Goal: Information Seeking & Learning: Learn about a topic

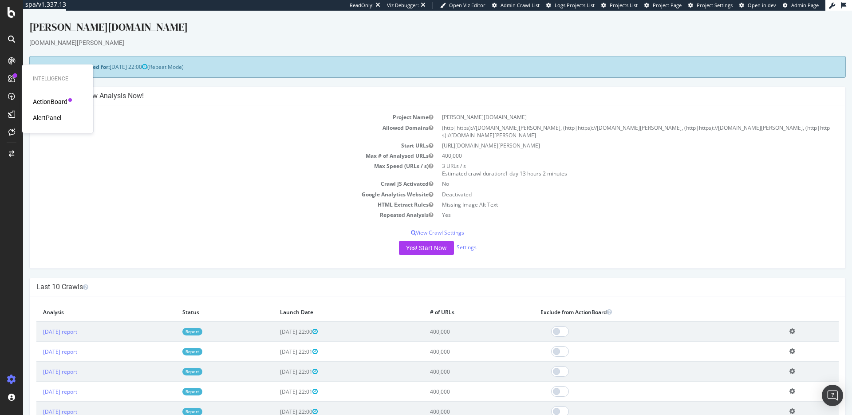
click at [36, 96] on div "Intelligence ActionBoard AlertPanel" at bounding box center [58, 98] width 64 height 65
click at [37, 98] on div "ActionBoard" at bounding box center [50, 101] width 35 height 9
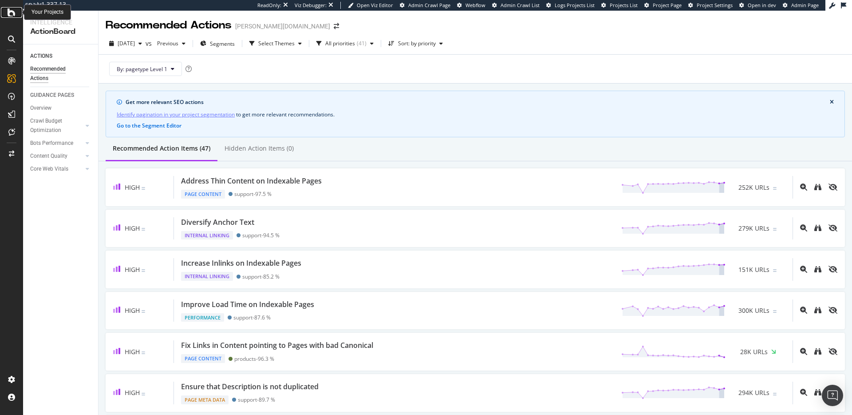
click at [12, 12] on icon at bounding box center [12, 12] width 8 height 11
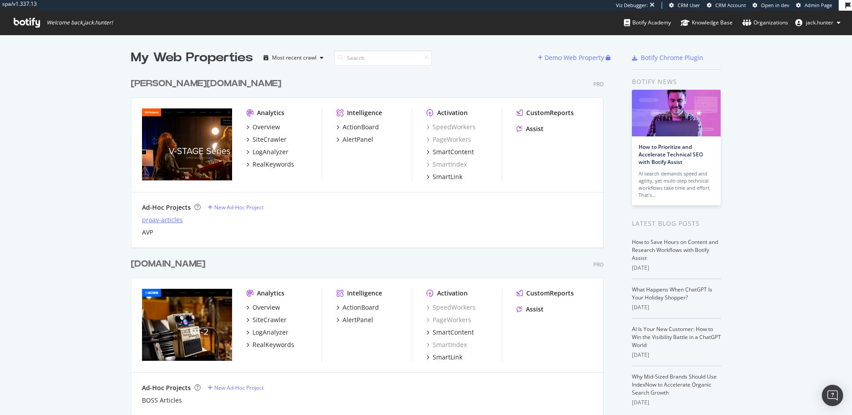
scroll to position [38, 0]
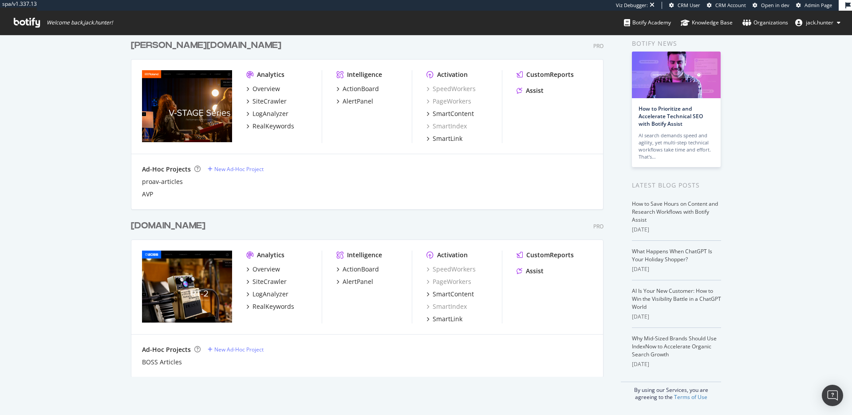
click at [158, 222] on div "boss.info" at bounding box center [168, 225] width 75 height 13
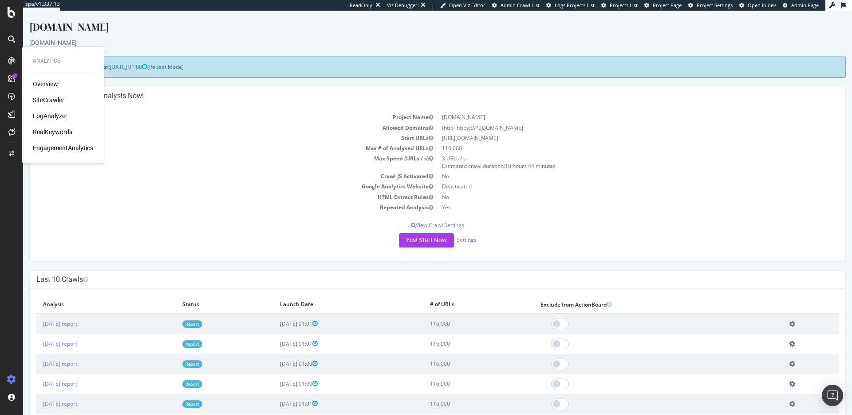
click at [44, 101] on div "SiteCrawler" at bounding box center [49, 99] width 32 height 9
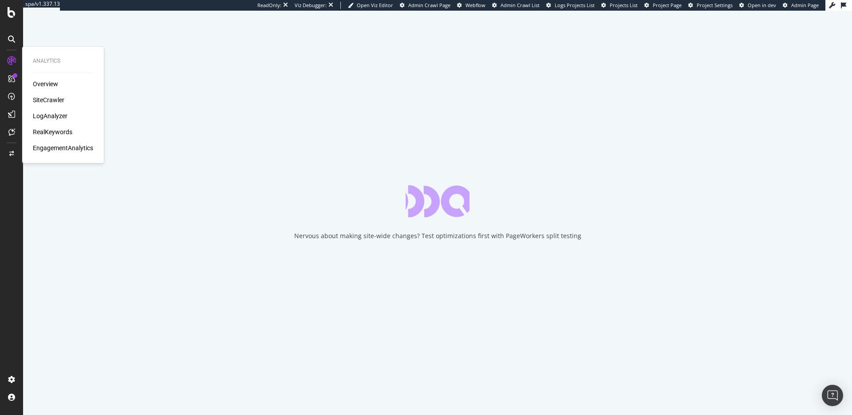
click at [41, 127] on div "Overview SiteCrawler LogAnalyzer RealKeywords EngagementAnalytics" at bounding box center [63, 115] width 60 height 73
click at [39, 128] on div "RealKeywords" at bounding box center [53, 131] width 40 height 9
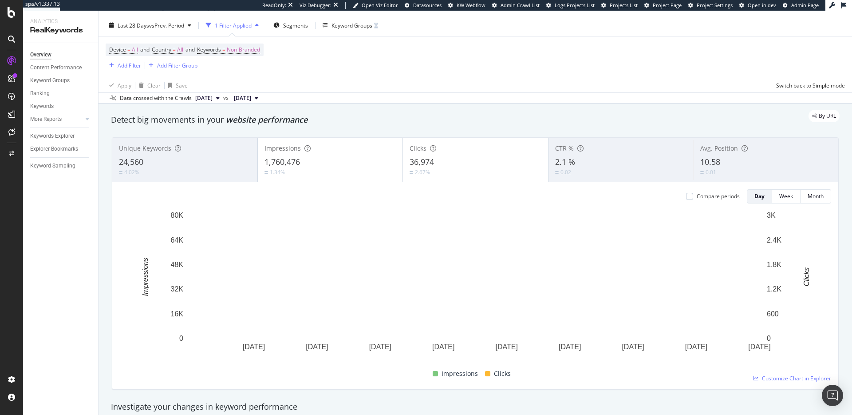
scroll to position [22, 0]
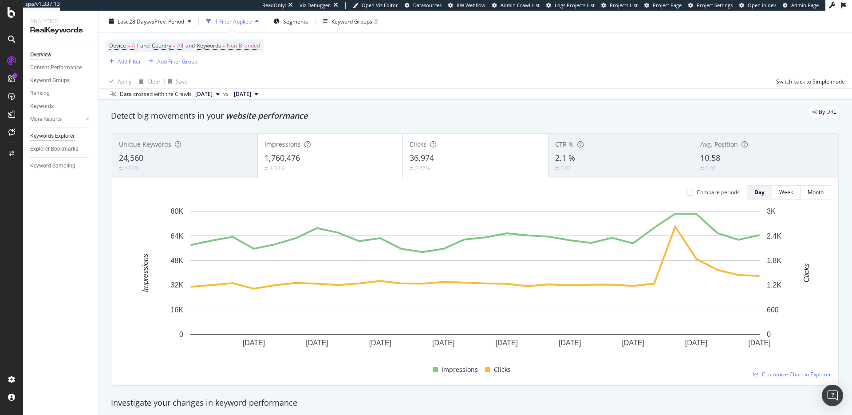
click at [56, 136] on div "Keywords Explorer" at bounding box center [52, 135] width 44 height 9
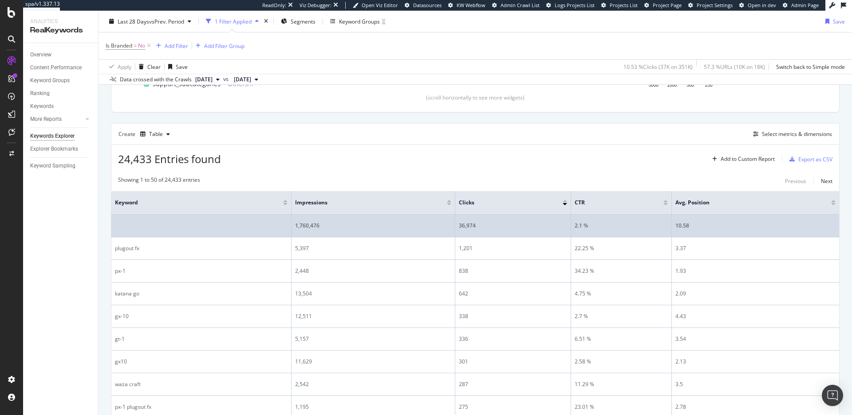
scroll to position [218, 0]
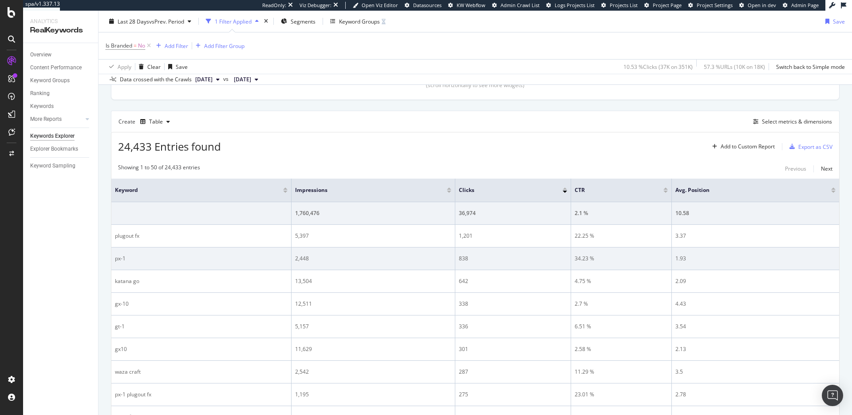
click at [121, 260] on div "px-1" at bounding box center [201, 258] width 173 height 8
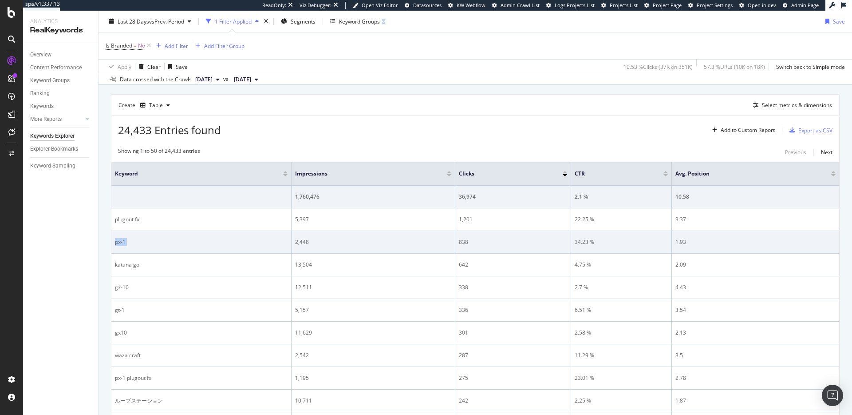
scroll to position [247, 0]
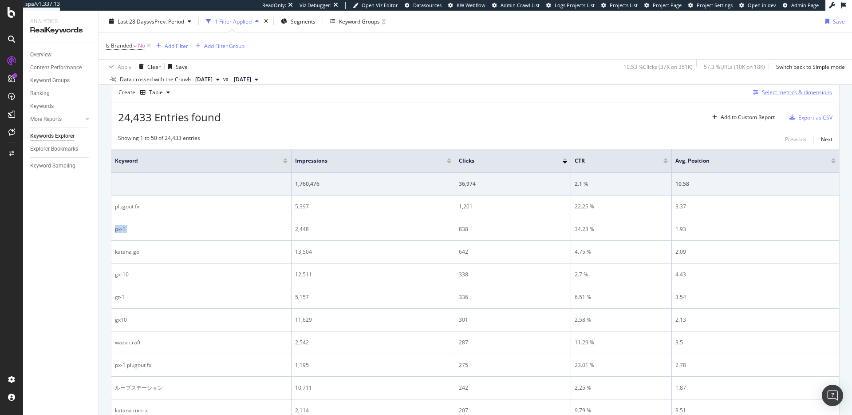
click at [789, 96] on div "Select metrics & dimensions" at bounding box center [791, 92] width 83 height 10
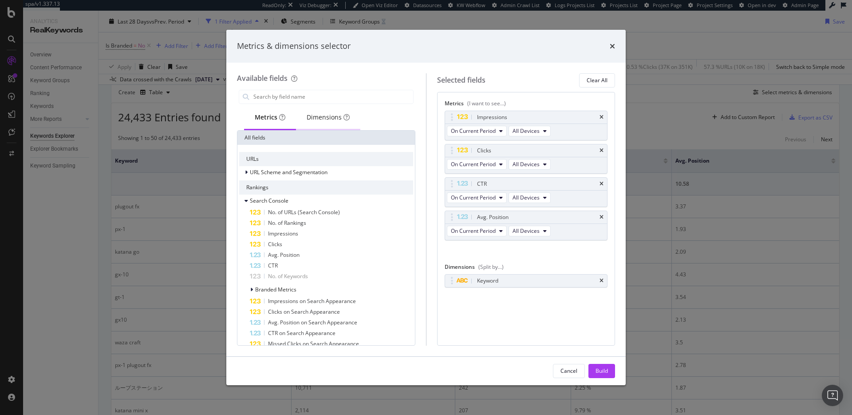
click at [332, 115] on div "Dimensions" at bounding box center [328, 117] width 43 height 9
click at [300, 173] on span "URL Scheme and Segmentation" at bounding box center [289, 172] width 78 height 8
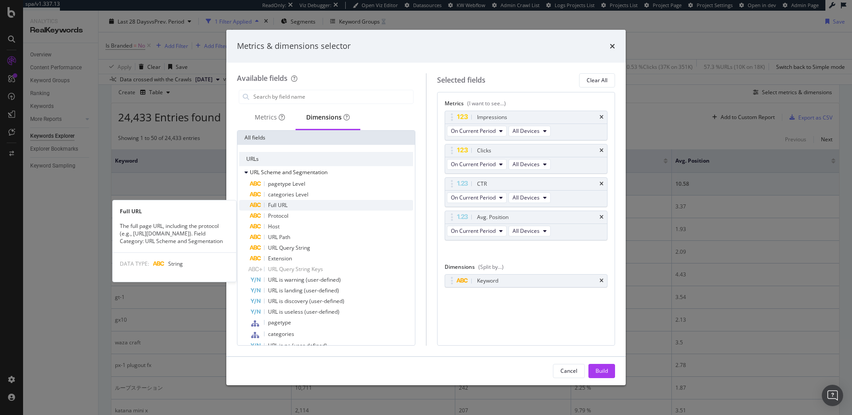
click at [290, 205] on div "Full URL" at bounding box center [331, 205] width 163 height 11
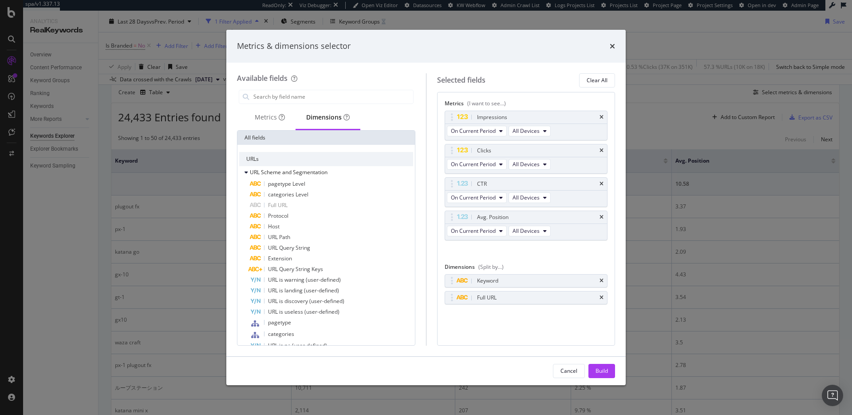
click at [599, 362] on div "Cancel Build" at bounding box center [426, 371] width 400 height 28
click at [279, 126] on div "Metrics" at bounding box center [270, 118] width 52 height 24
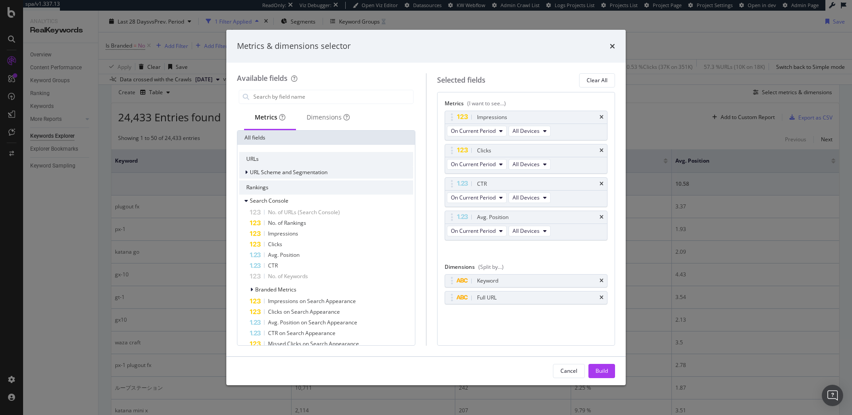
click at [254, 176] on div "URL Scheme and Segmentation" at bounding box center [283, 172] width 88 height 9
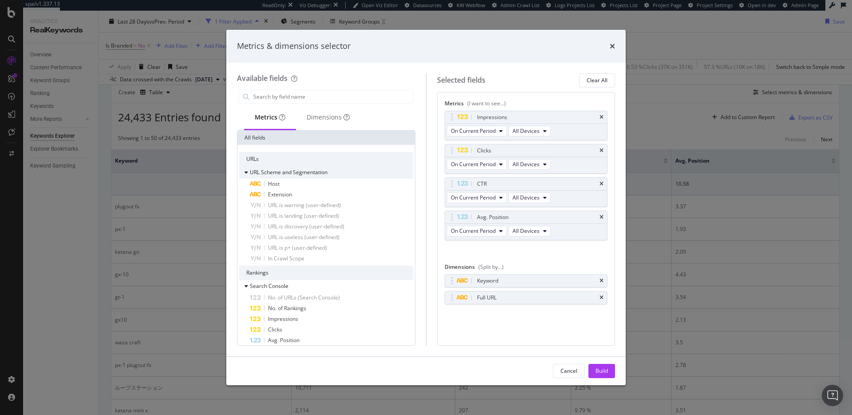
click at [276, 171] on span "URL Scheme and Segmentation" at bounding box center [289, 172] width 78 height 8
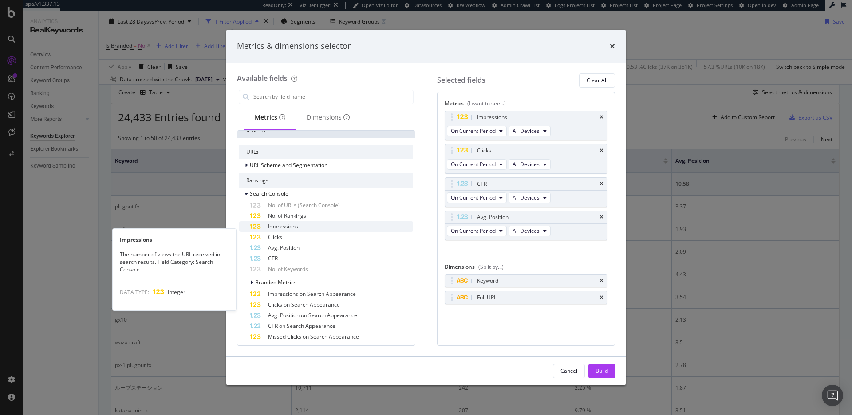
scroll to position [8, 0]
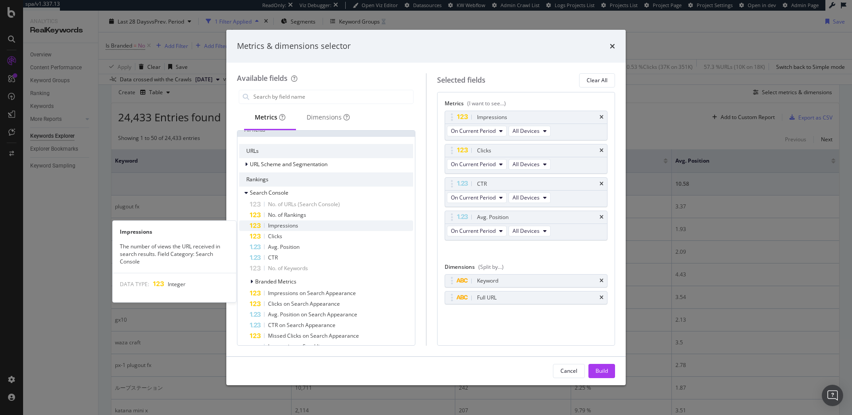
click at [315, 225] on div "Impressions" at bounding box center [331, 225] width 163 height 11
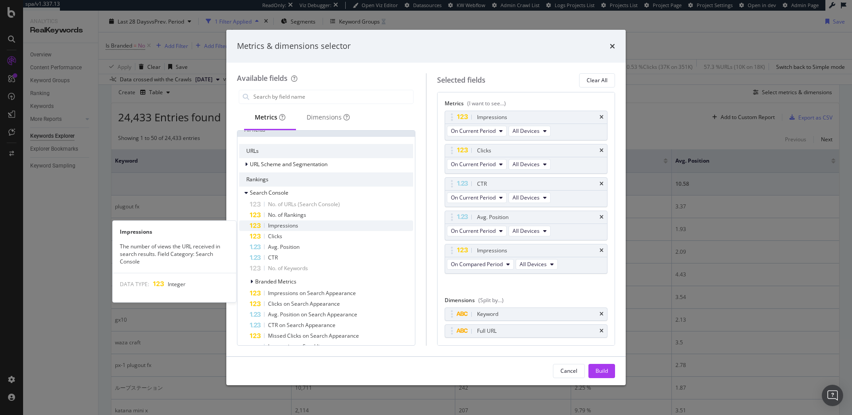
click at [313, 223] on div "Impressions" at bounding box center [331, 225] width 163 height 11
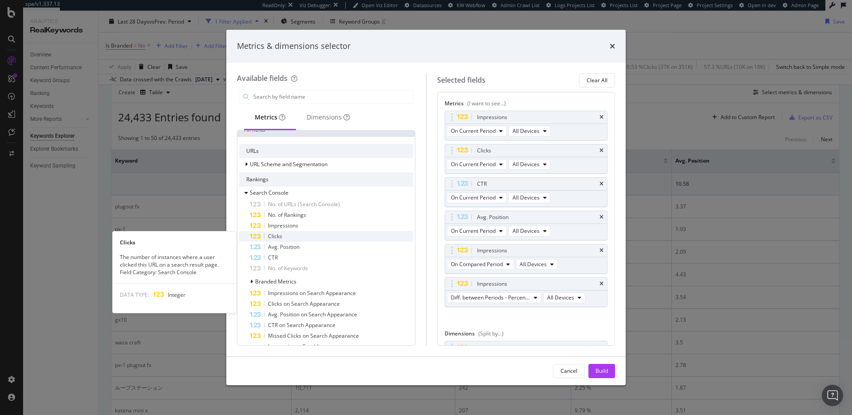
click at [293, 233] on div "Clicks" at bounding box center [331, 236] width 163 height 11
click at [295, 234] on div "Clicks" at bounding box center [331, 236] width 163 height 11
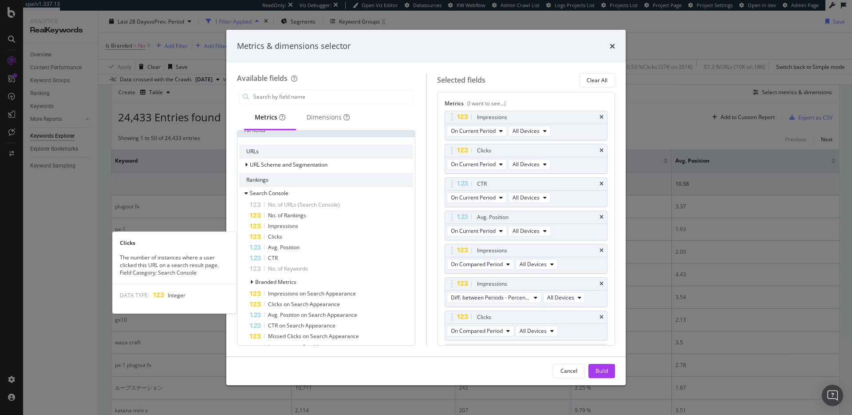
scroll to position [28, 0]
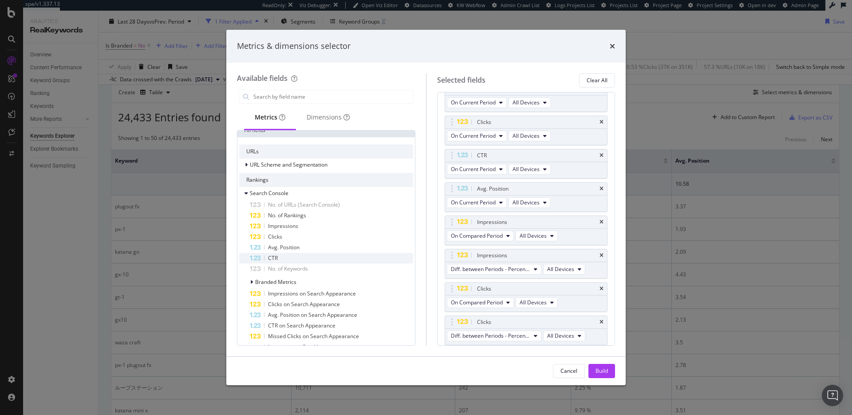
click at [295, 254] on div "CTR" at bounding box center [331, 258] width 163 height 11
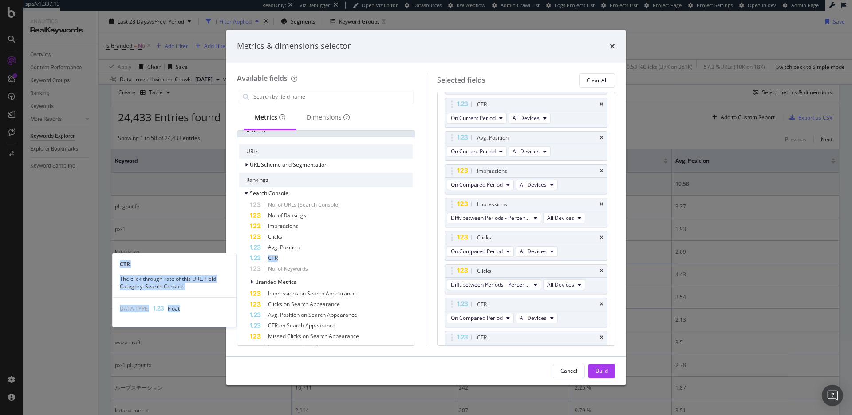
scroll to position [95, 0]
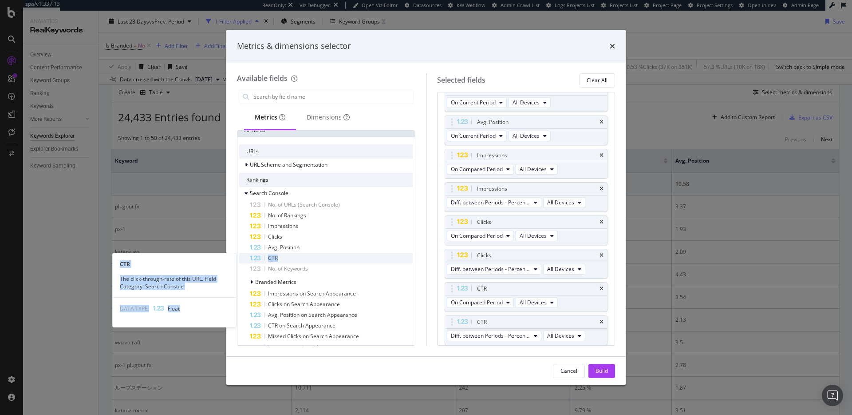
click at [296, 254] on div "CTR" at bounding box center [331, 258] width 163 height 11
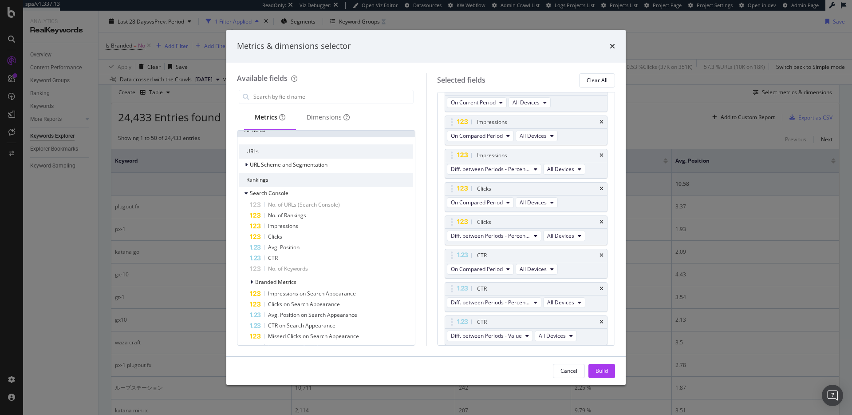
click at [602, 321] on icon "times" at bounding box center [602, 321] width 4 height 5
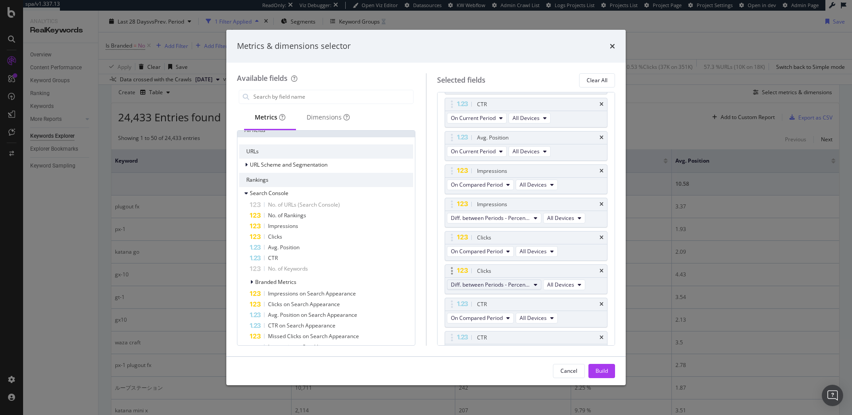
scroll to position [79, 0]
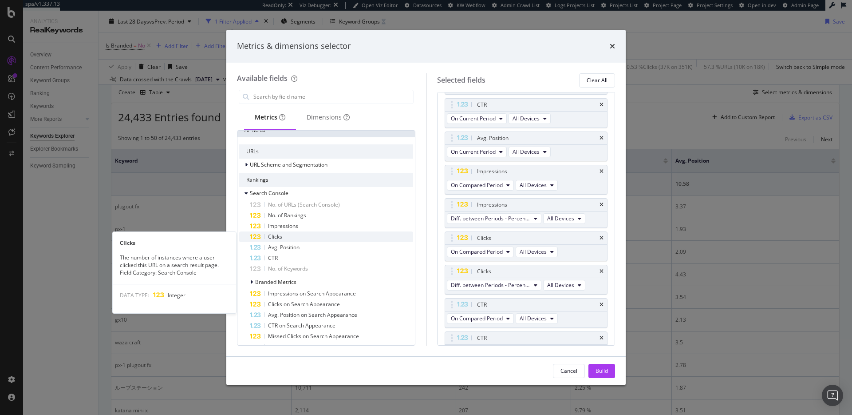
click at [289, 237] on div "Clicks" at bounding box center [331, 236] width 163 height 11
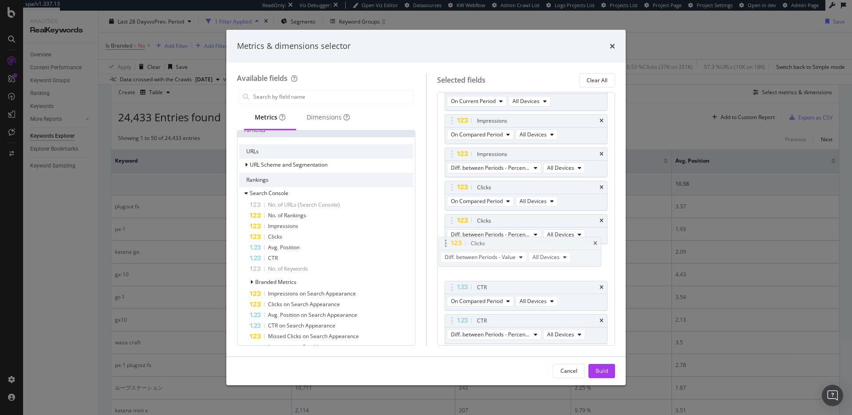
drag, startPoint x: 549, startPoint y: 323, endPoint x: 543, endPoint y: 245, distance: 78.8
click at [543, 245] on body "spa/v1.337.13 ReadOnly: Viz Debugger: Open Viz Editor Datasources KW Webflow Ad…" at bounding box center [426, 207] width 852 height 415
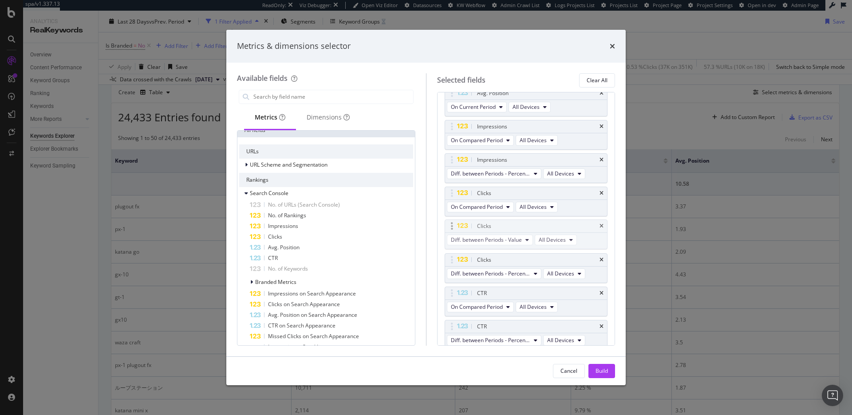
scroll to position [122, 0]
click at [516, 243] on span "Diff. between Periods - Value" at bounding box center [486, 242] width 71 height 8
click at [505, 290] on span "Diff. between Periods - Percentage" at bounding box center [498, 291] width 86 height 8
drag, startPoint x: 536, startPoint y: 228, endPoint x: 532, endPoint y: 267, distance: 39.3
drag, startPoint x: 514, startPoint y: 226, endPoint x: 511, endPoint y: 262, distance: 35.6
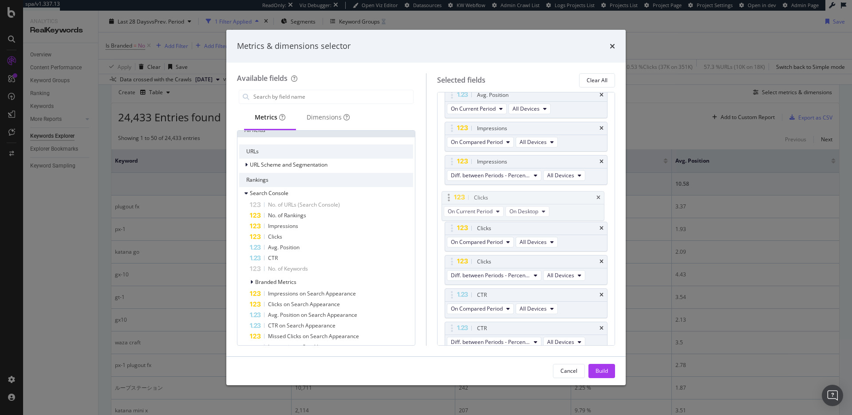
drag, startPoint x: 502, startPoint y: 226, endPoint x: 499, endPoint y: 194, distance: 32.2
click at [499, 194] on body "spa/v1.337.13 ReadOnly: Viz Debugger: Open Viz Editor Datasources KW Webflow Ad…" at bounding box center [426, 207] width 852 height 415
click at [305, 222] on div "Impressions" at bounding box center [331, 226] width 163 height 11
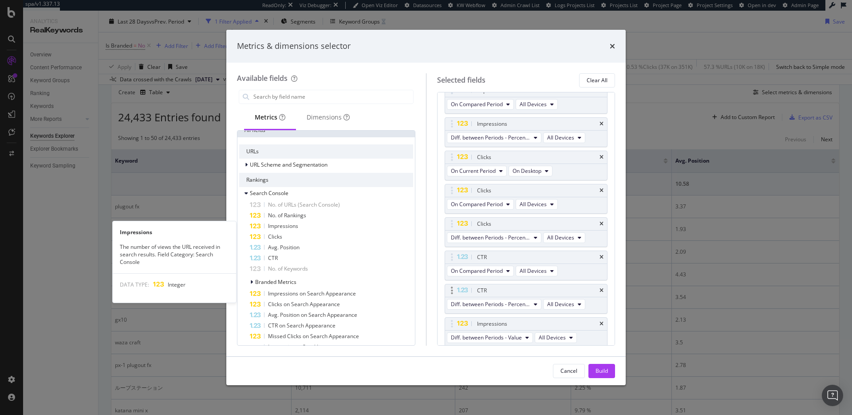
scroll to position [162, 0]
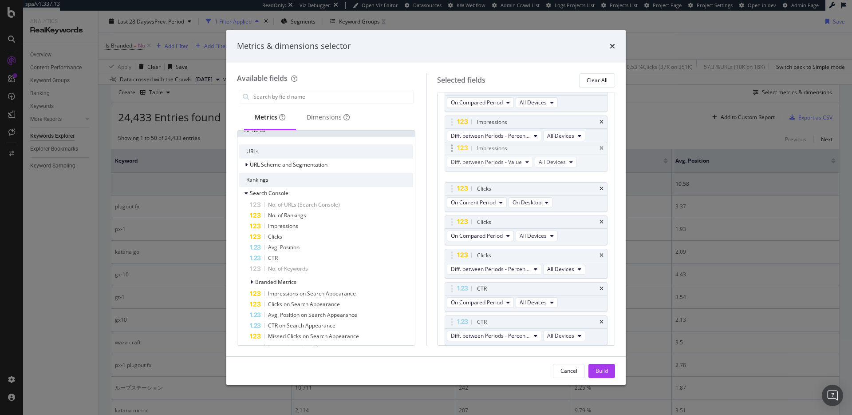
drag, startPoint x: 525, startPoint y: 265, endPoint x: 520, endPoint y: 153, distance: 112.9
click at [523, 146] on body "spa/v1.337.13 ReadOnly: Viz Debugger: Open Viz Editor Datasources KW Webflow Ad…" at bounding box center [426, 207] width 852 height 415
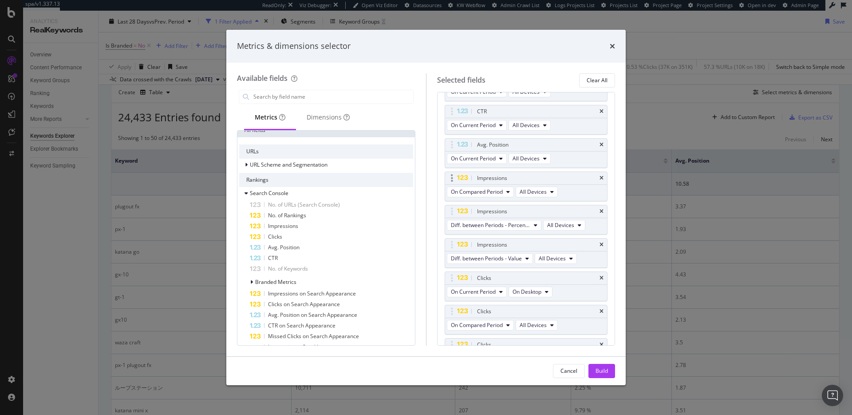
scroll to position [71, 0]
click at [604, 247] on div "Impressions" at bounding box center [526, 246] width 162 height 12
click at [599, 245] on div "Impressions" at bounding box center [526, 246] width 162 height 12
click at [602, 245] on icon "times" at bounding box center [602, 246] width 4 height 5
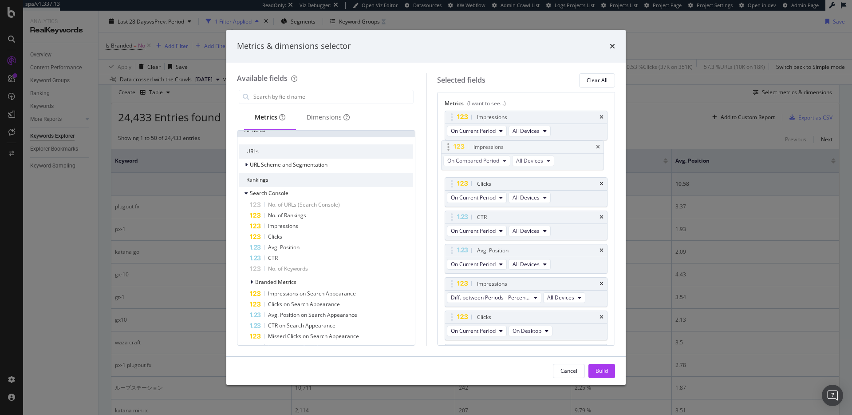
drag, startPoint x: 514, startPoint y: 249, endPoint x: 510, endPoint y: 144, distance: 104.4
click at [510, 144] on body "spa/v1.337.13 ReadOnly: Viz Debugger: Open Viz Editor Datasources KW Webflow Ad…" at bounding box center [426, 207] width 852 height 415
drag, startPoint x: 513, startPoint y: 283, endPoint x: 513, endPoint y: 184, distance: 99.0
click at [513, 184] on body "spa/v1.337.13 ReadOnly: Viz Debugger: Open Viz Editor Datasources KW Webflow Ad…" at bounding box center [426, 207] width 852 height 415
click at [600, 284] on icon "times" at bounding box center [602, 283] width 4 height 5
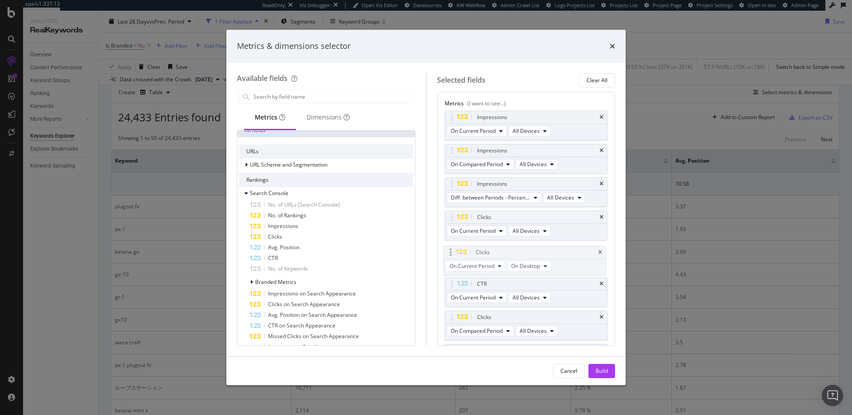
drag, startPoint x: 502, startPoint y: 285, endPoint x: 501, endPoint y: 255, distance: 30.2
click at [501, 255] on body "spa/v1.337.13 ReadOnly: Viz Debugger: Open Viz Editor Datasources KW Webflow Ad…" at bounding box center [426, 207] width 852 height 415
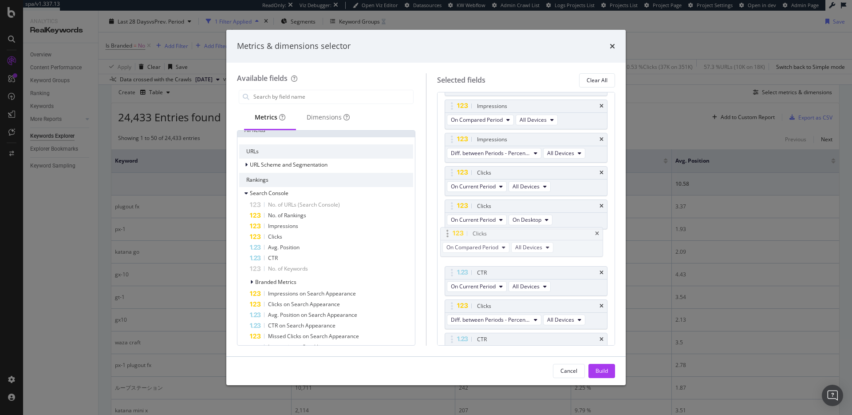
drag, startPoint x: 519, startPoint y: 271, endPoint x: 515, endPoint y: 231, distance: 40.2
click at [515, 231] on body "spa/v1.337.13 ReadOnly: Viz Debugger: Open Viz Editor Datasources KW Webflow Ad…" at bounding box center [426, 207] width 852 height 415
click at [495, 226] on div "On Current Period On Desktop" at bounding box center [500, 221] width 111 height 16
click at [493, 222] on span "On Current Period" at bounding box center [473, 220] width 45 height 8
click at [495, 251] on span "On Compared Period" at bounding box center [498, 252] width 86 height 8
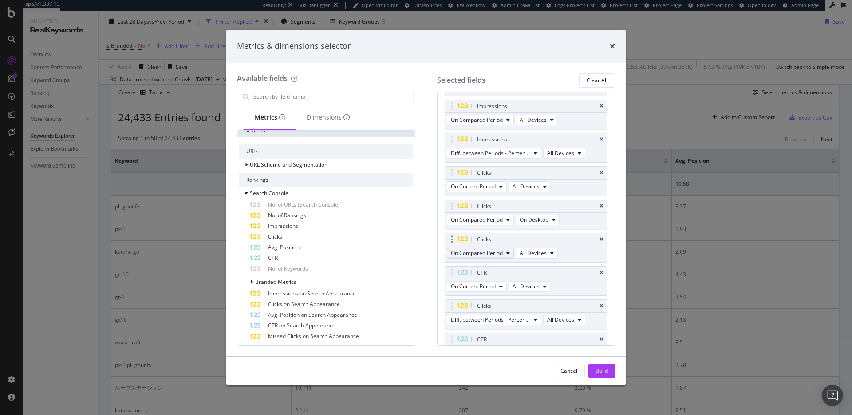
click at [494, 248] on button "On Compared Period" at bounding box center [480, 253] width 67 height 11
click at [512, 299] on span "Diff. between Periods - Percentage" at bounding box center [498, 302] width 86 height 8
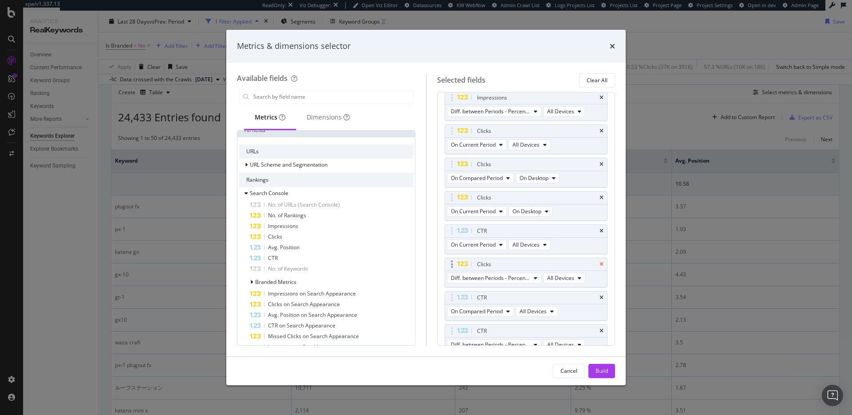
click at [601, 264] on icon "times" at bounding box center [602, 263] width 4 height 5
drag, startPoint x: 602, startPoint y: 367, endPoint x: 588, endPoint y: 347, distance: 24.4
click at [602, 367] on div "Build" at bounding box center [602, 371] width 12 height 8
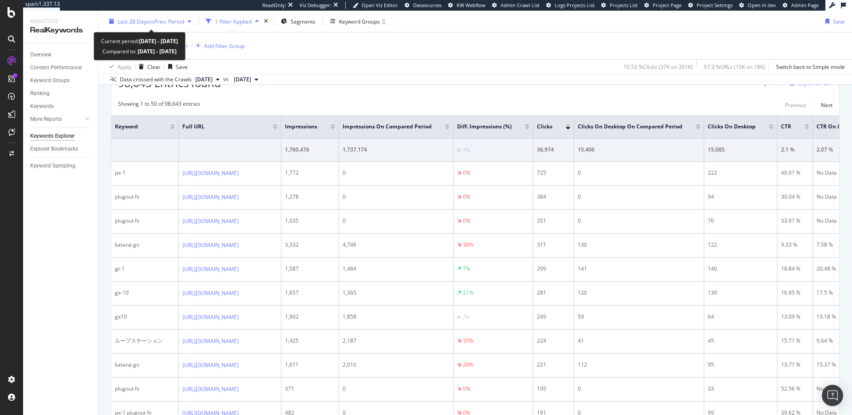
click at [135, 19] on span "Last 28 Days" at bounding box center [134, 21] width 32 height 8
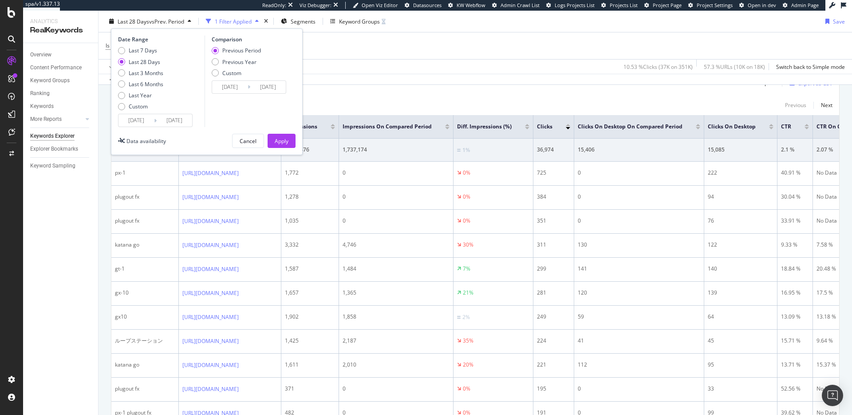
drag, startPoint x: 148, startPoint y: 50, endPoint x: 160, endPoint y: 66, distance: 19.7
click at [148, 50] on div "Last 7 Days" at bounding box center [143, 51] width 28 height 8
type input "2025/08/26"
type input "2025/08/19"
type input "2025/08/25"
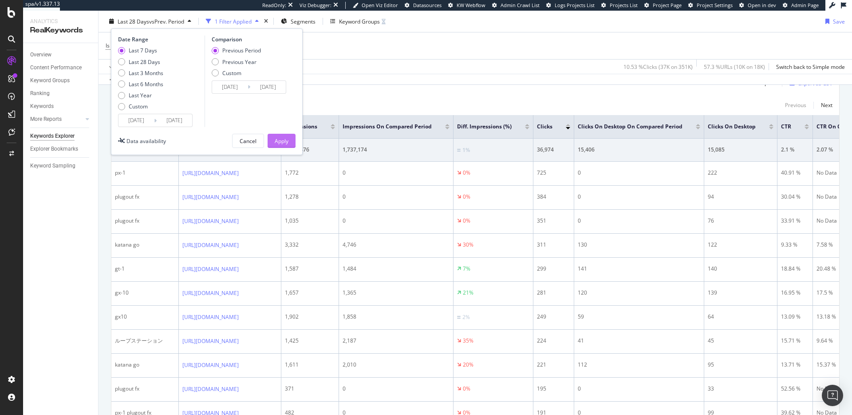
click at [277, 135] on div "Apply" at bounding box center [282, 140] width 14 height 13
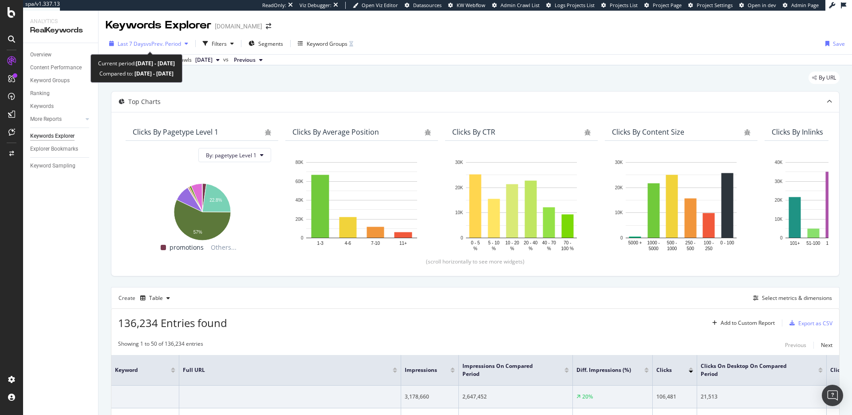
click at [163, 41] on span "vs Prev. Period" at bounding box center [163, 44] width 35 height 8
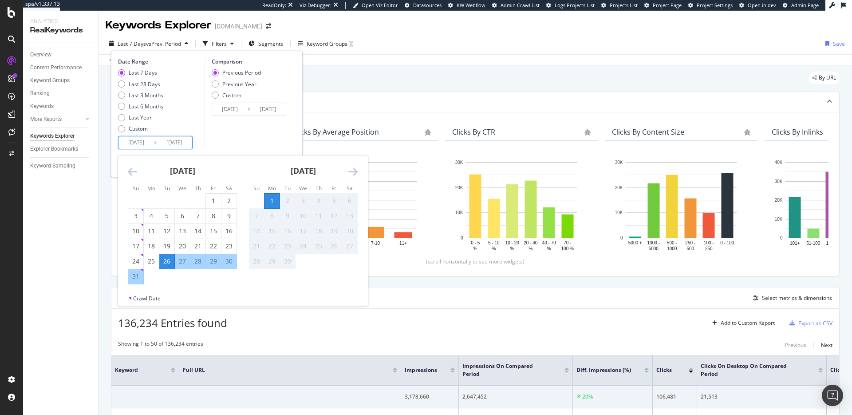
click at [157, 143] on input "2025/09/01" at bounding box center [175, 142] width 36 height 12
click at [324, 202] on div "4" at bounding box center [318, 200] width 15 height 9
click at [325, 201] on div "4" at bounding box center [318, 200] width 15 height 9
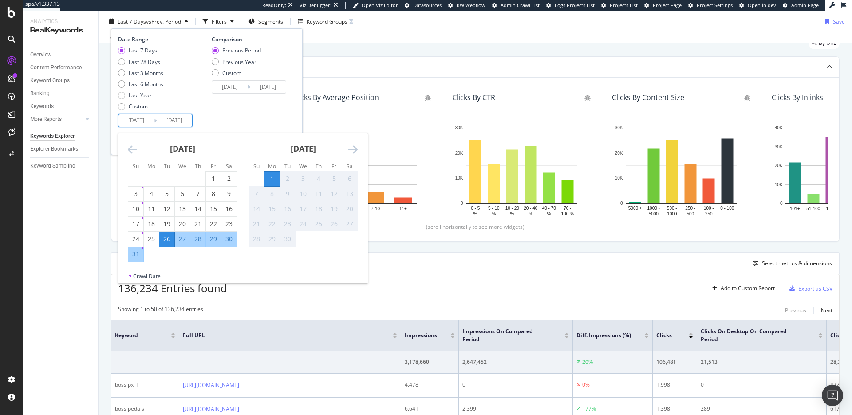
scroll to position [59, 0]
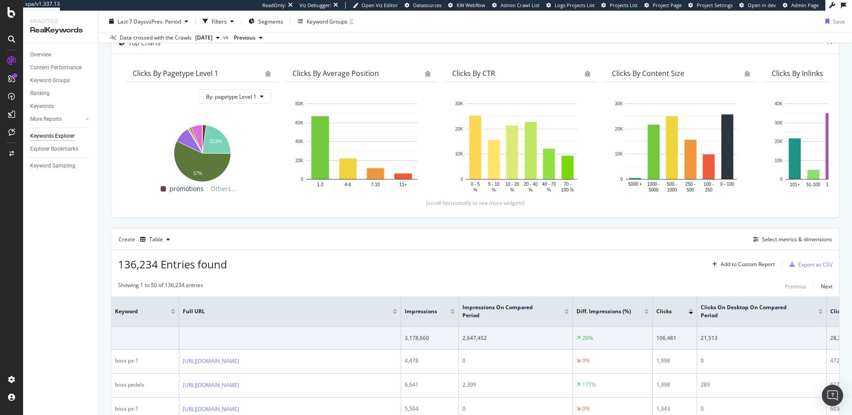
click at [428, 19] on div "Last 7 Days vs Prev. Period Filters Segments Keyword Groups Save" at bounding box center [476, 23] width 754 height 18
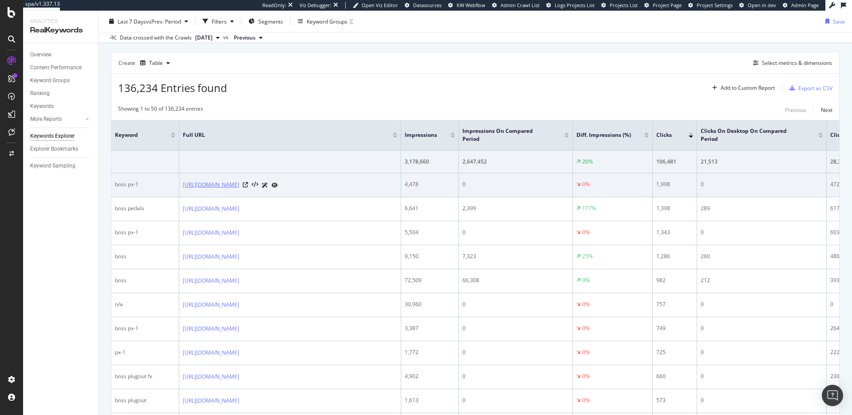
scroll to position [237, 0]
click at [248, 182] on icon at bounding box center [245, 182] width 5 height 5
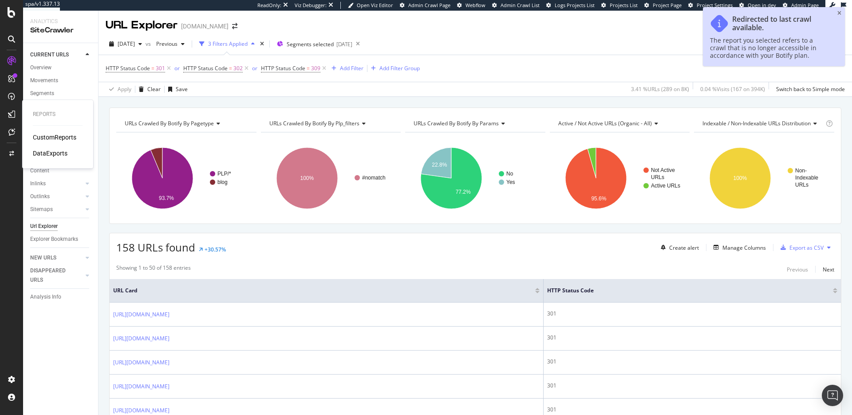
click at [53, 137] on div "CustomReports" at bounding box center [55, 137] width 44 height 9
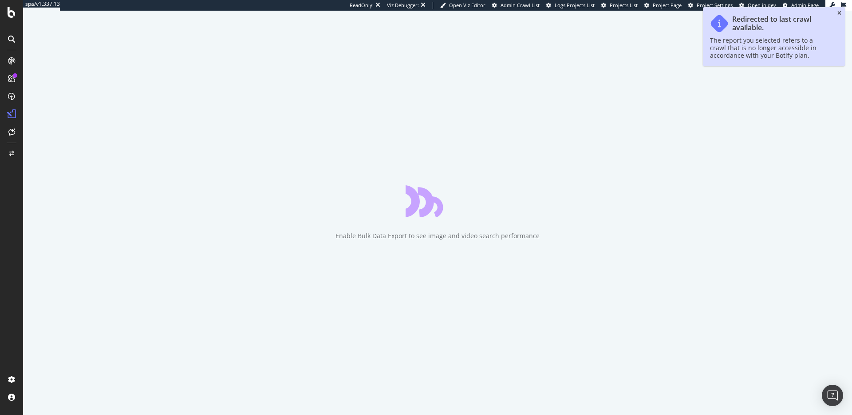
click at [840, 12] on icon "close toast" at bounding box center [840, 13] width 4 height 5
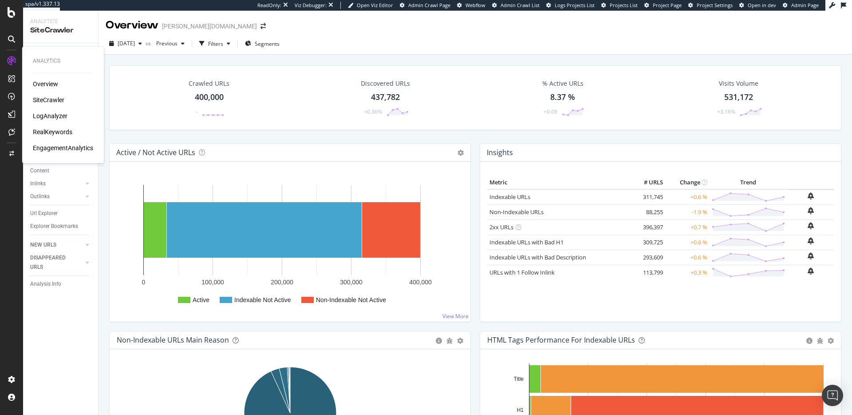
click at [49, 131] on div "RealKeywords" at bounding box center [53, 131] width 40 height 9
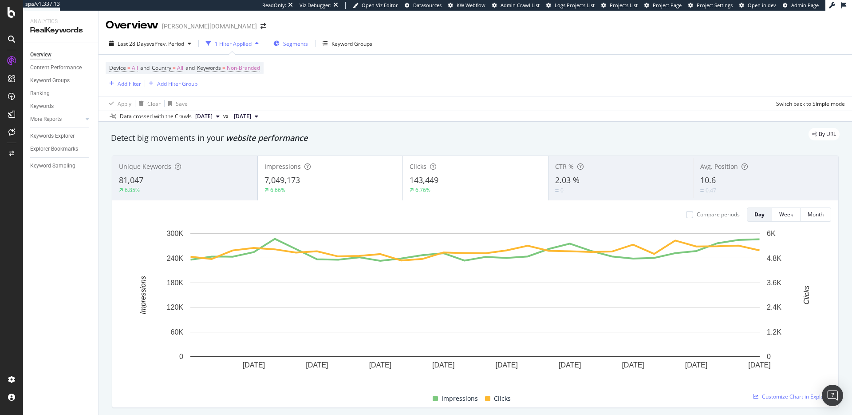
click at [294, 45] on span "Segments" at bounding box center [295, 44] width 25 height 8
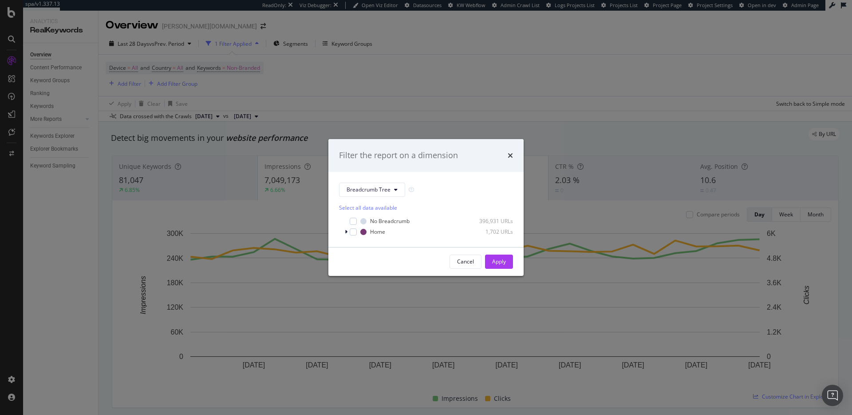
drag, startPoint x: 511, startPoint y: 153, endPoint x: 480, endPoint y: 174, distance: 37.3
click at [511, 153] on icon "times" at bounding box center [510, 155] width 5 height 7
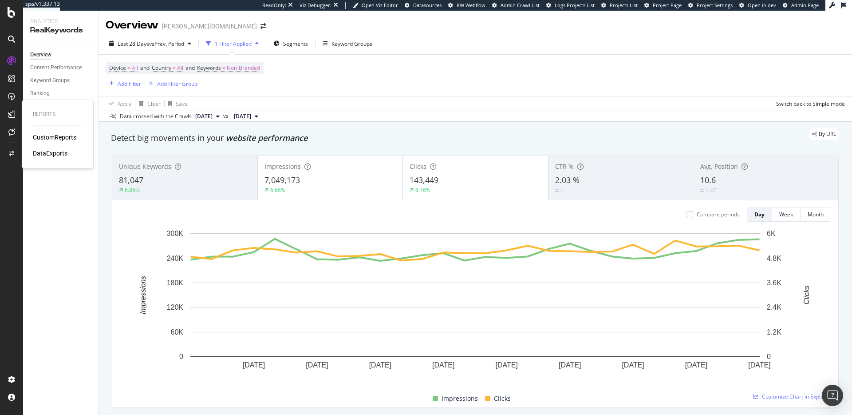
click at [45, 135] on div "CustomReports" at bounding box center [55, 137] width 44 height 9
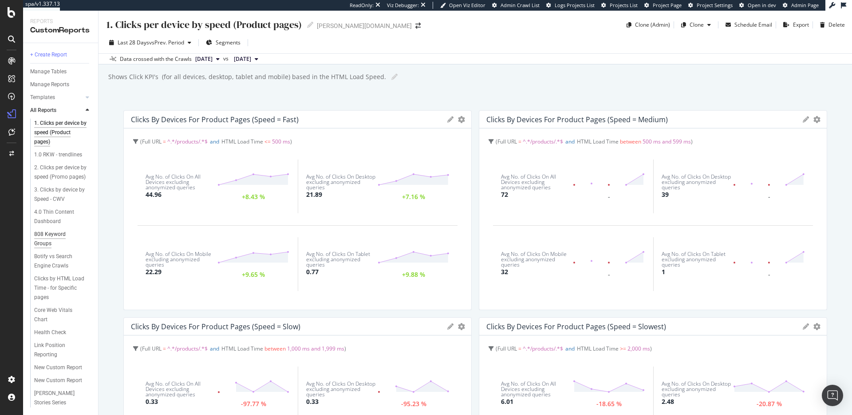
click at [46, 236] on div "808 Keyword Groups" at bounding box center [58, 239] width 49 height 19
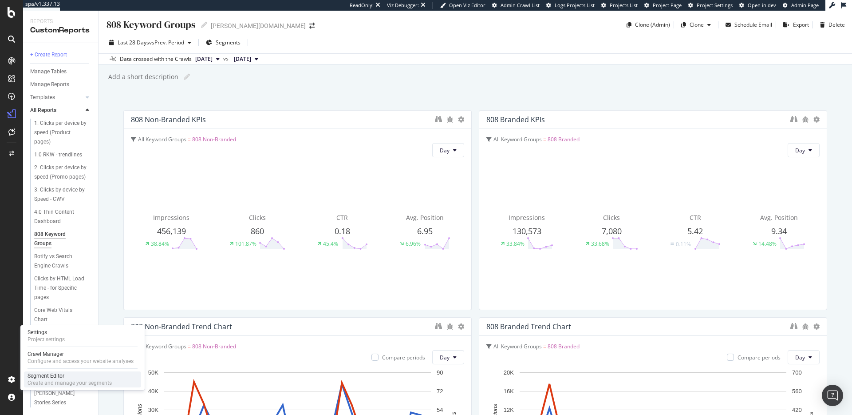
click at [48, 376] on div "Segment Editor" at bounding box center [70, 375] width 84 height 7
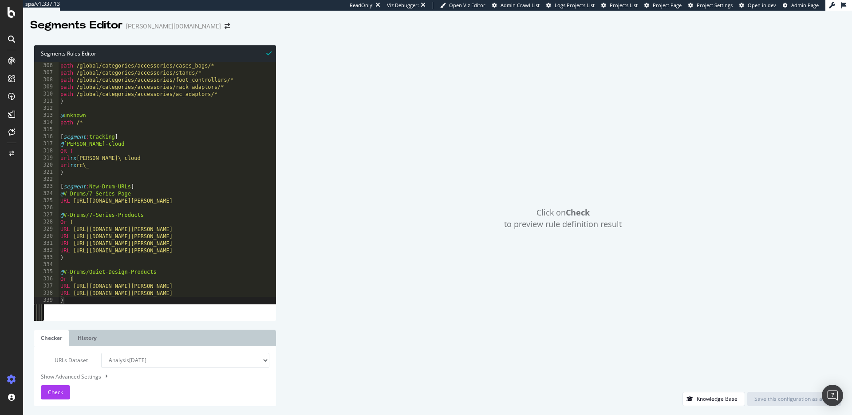
scroll to position [2166, 0]
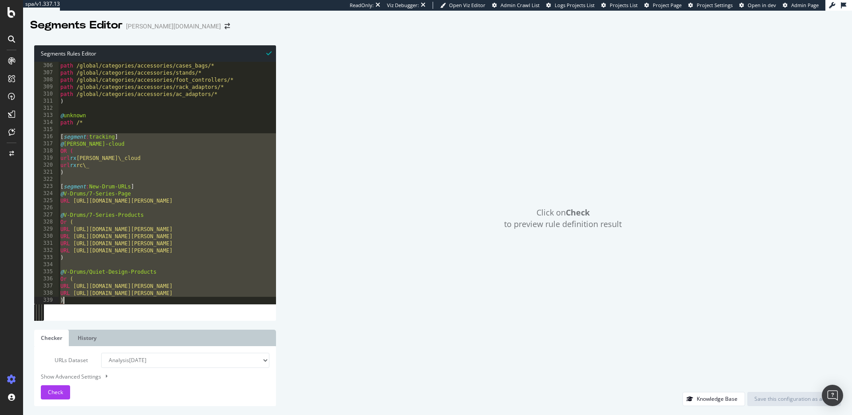
drag, startPoint x: 62, startPoint y: 135, endPoint x: 221, endPoint y: 271, distance: 209.7
click at [238, 297] on div "[segment:tracking] 305 306 307 308 309 310 311 312 313 314 315 316 317 318 319 …" at bounding box center [155, 183] width 242 height 242
type textarea "URL https://www.roland.com/global/products/vqd106pads )"
click at [8, 12] on icon at bounding box center [12, 12] width 8 height 11
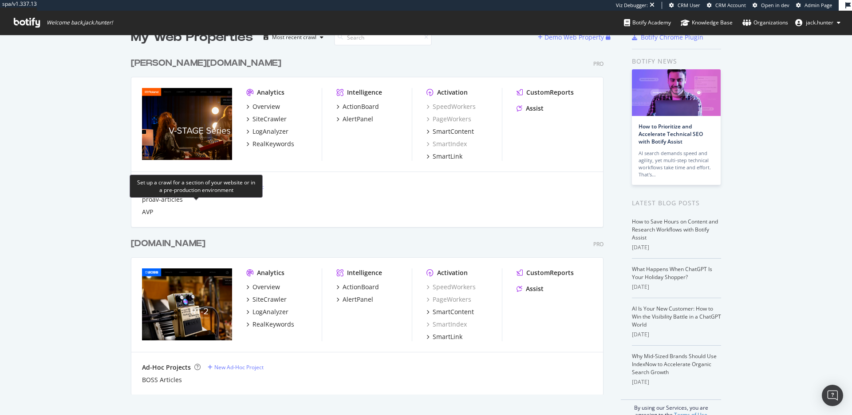
scroll to position [38, 0]
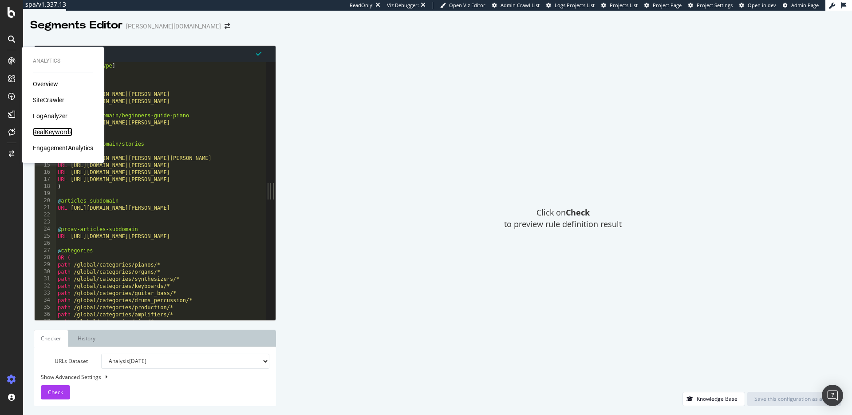
click at [59, 130] on div "RealKeywords" at bounding box center [53, 131] width 40 height 9
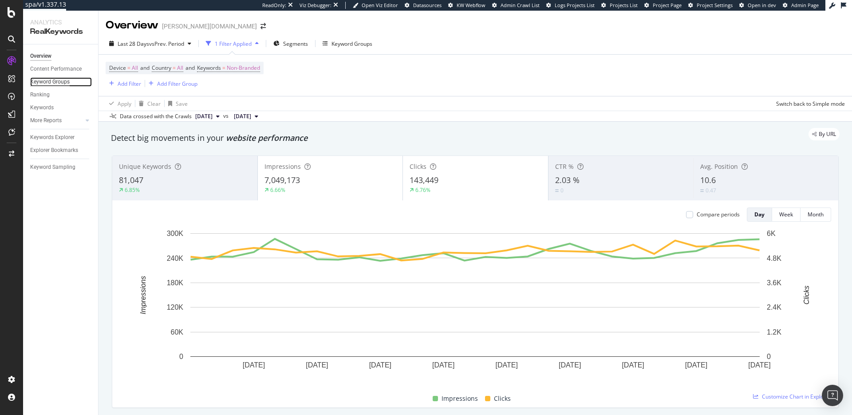
click at [55, 84] on div "Keyword Groups" at bounding box center [50, 81] width 40 height 9
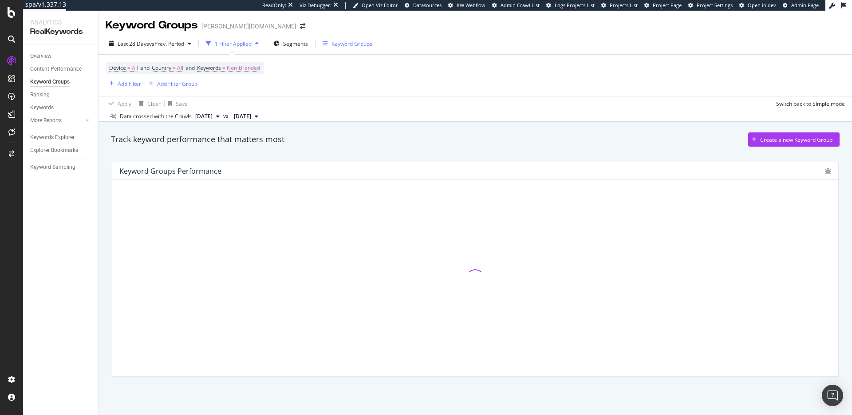
click at [343, 47] on div "Keyword Groups" at bounding box center [352, 44] width 41 height 8
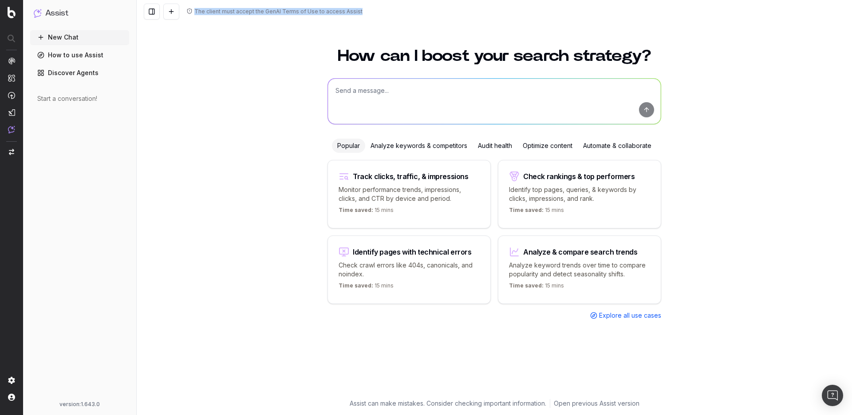
drag, startPoint x: 192, startPoint y: 11, endPoint x: 355, endPoint y: 13, distance: 163.4
click at [355, 13] on div "The client must accept the GenAI Terms of Use to access Assist" at bounding box center [274, 11] width 176 height 7
click at [355, 13] on div "The client must accept the GenAI Terms of Use to access Assist" at bounding box center [278, 11] width 168 height 7
